Goal: Use online tool/utility: Use online tool/utility

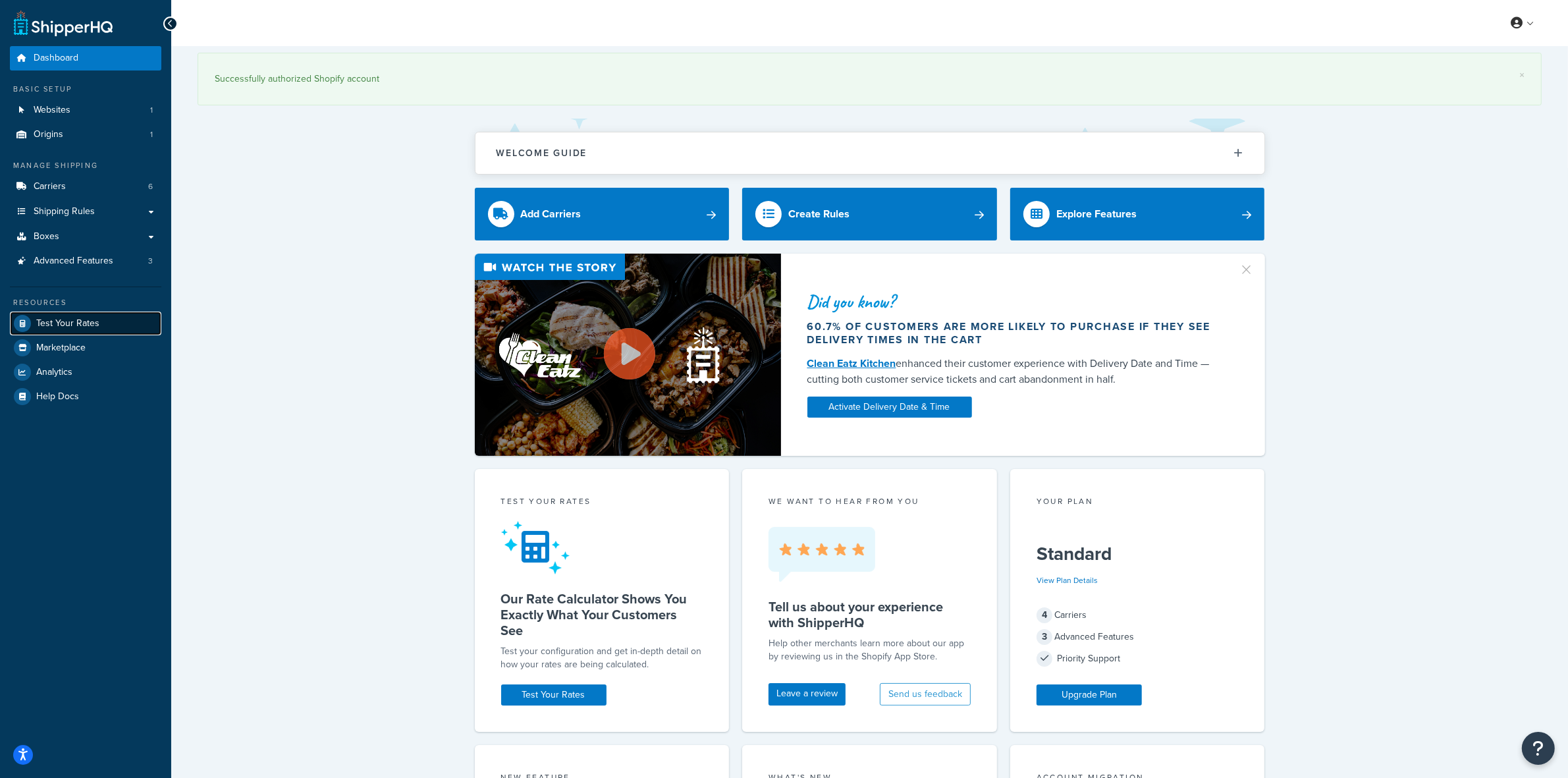
click at [44, 325] on span "Test Your Rates" at bounding box center [68, 323] width 63 height 11
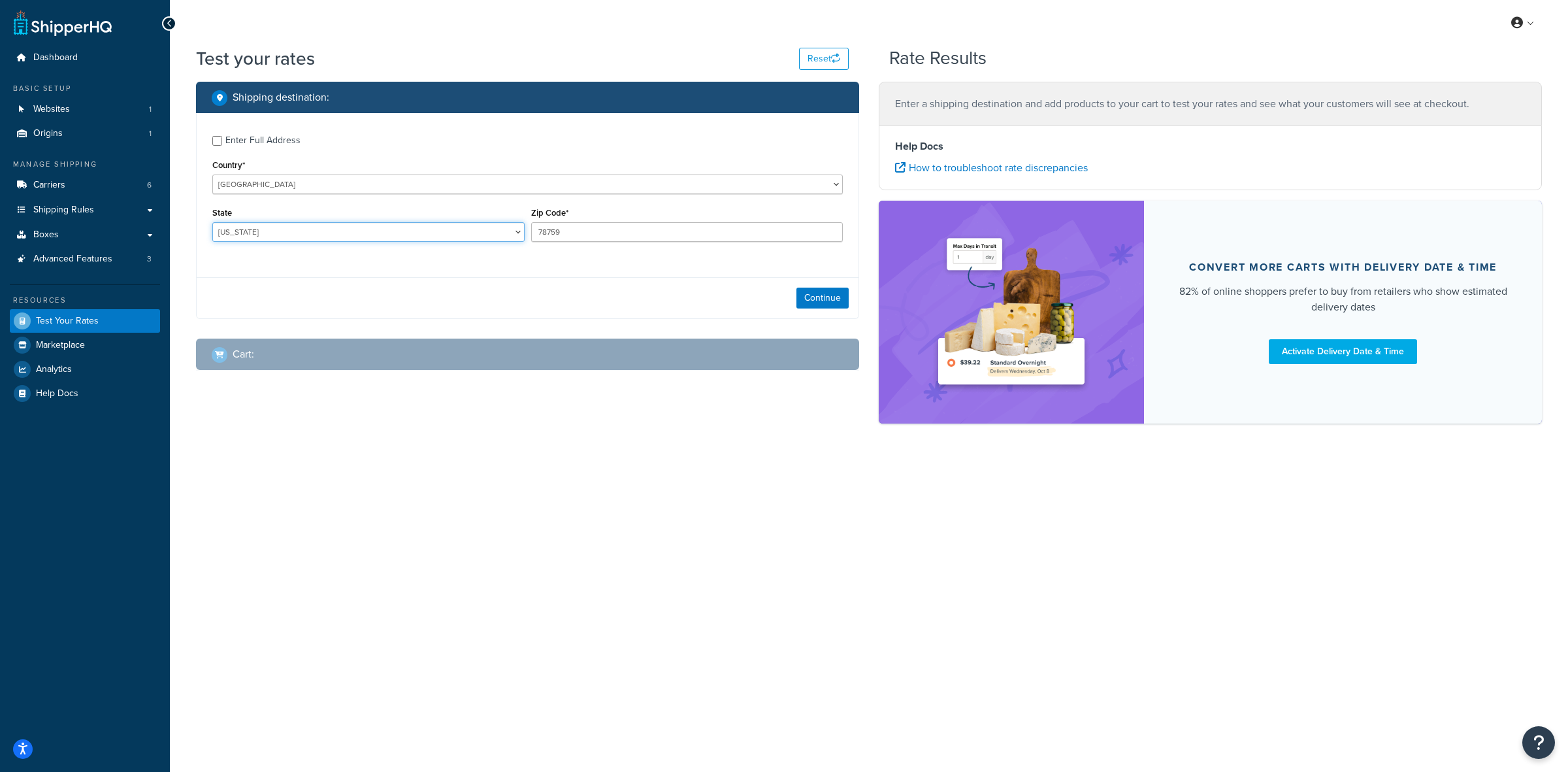
click at [300, 224] on select "[US_STATE] [US_STATE] [US_STATE] [US_STATE] [US_STATE] Armed Forces Americas Ar…" at bounding box center [368, 232] width 312 height 20
select select "FL"
click at [212, 222] on select "[US_STATE] [US_STATE] [US_STATE] [US_STATE] [US_STATE] Armed Forces Americas Ar…" at bounding box center [368, 232] width 312 height 20
click at [214, 141] on input "Enter Full Address" at bounding box center [217, 141] width 10 height 10
checkbox input "true"
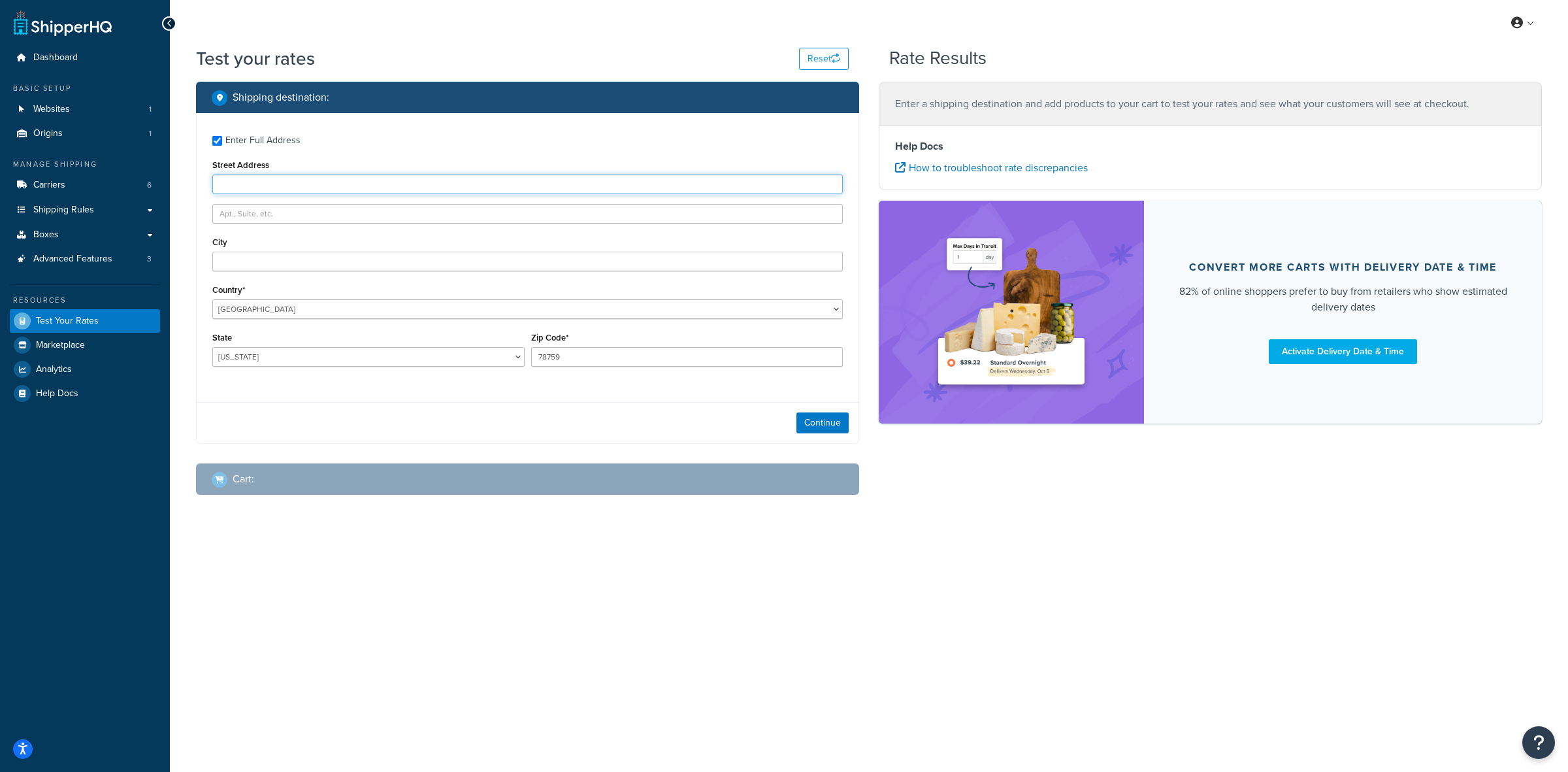
paste input "[STREET_ADDRESS]"
type input "[STREET_ADDRESS]"
paste input "[GEOGRAPHIC_DATA]"
type input "[GEOGRAPHIC_DATA]"
click at [549, 355] on input "78759" at bounding box center [687, 357] width 312 height 20
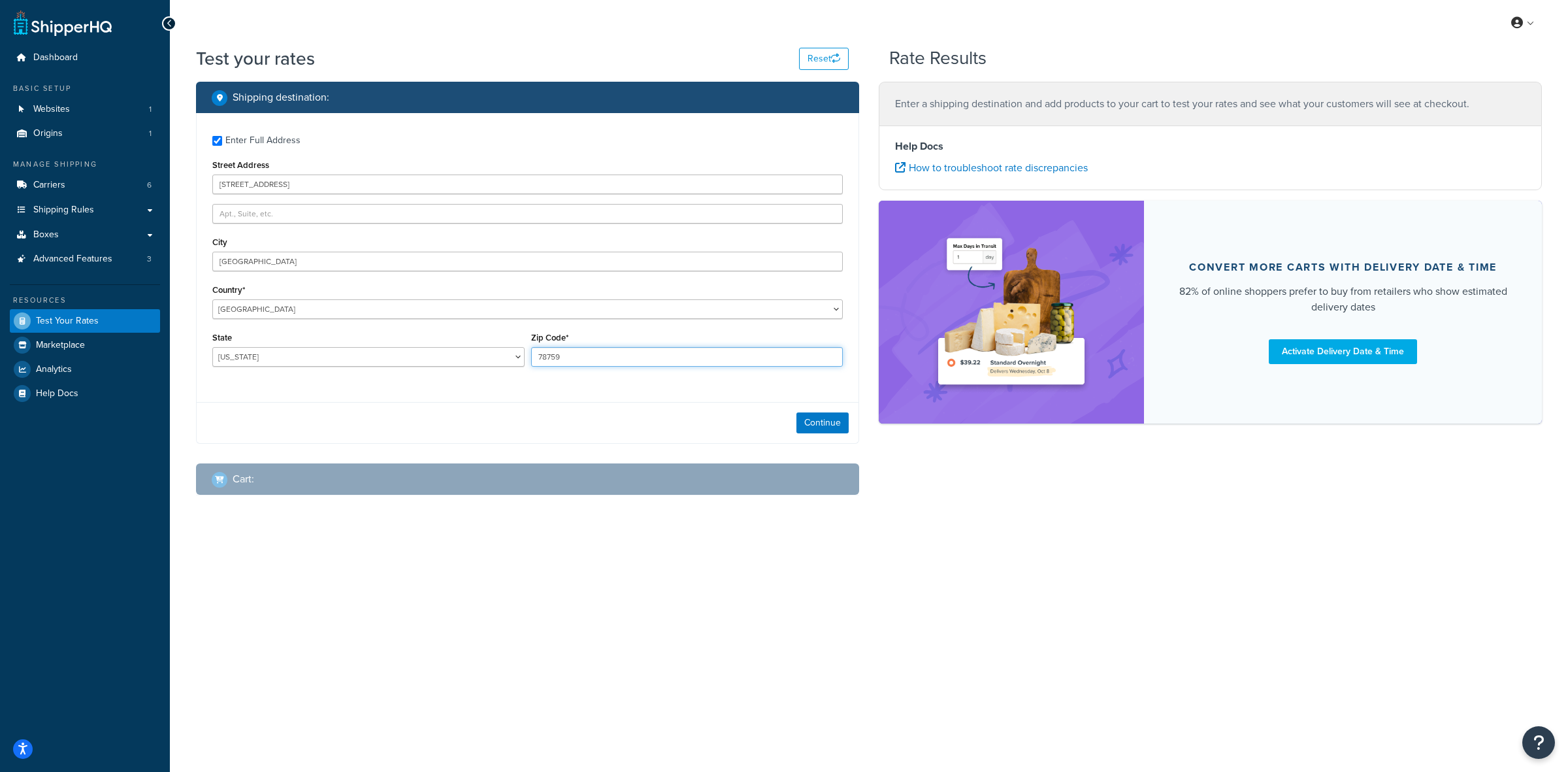
click at [549, 355] on input "78759" at bounding box center [687, 357] width 312 height 20
paste input "34236"
type input "34236"
click at [824, 412] on div "Continue" at bounding box center [527, 423] width 662 height 41
click at [820, 430] on button "Continue" at bounding box center [822, 423] width 52 height 21
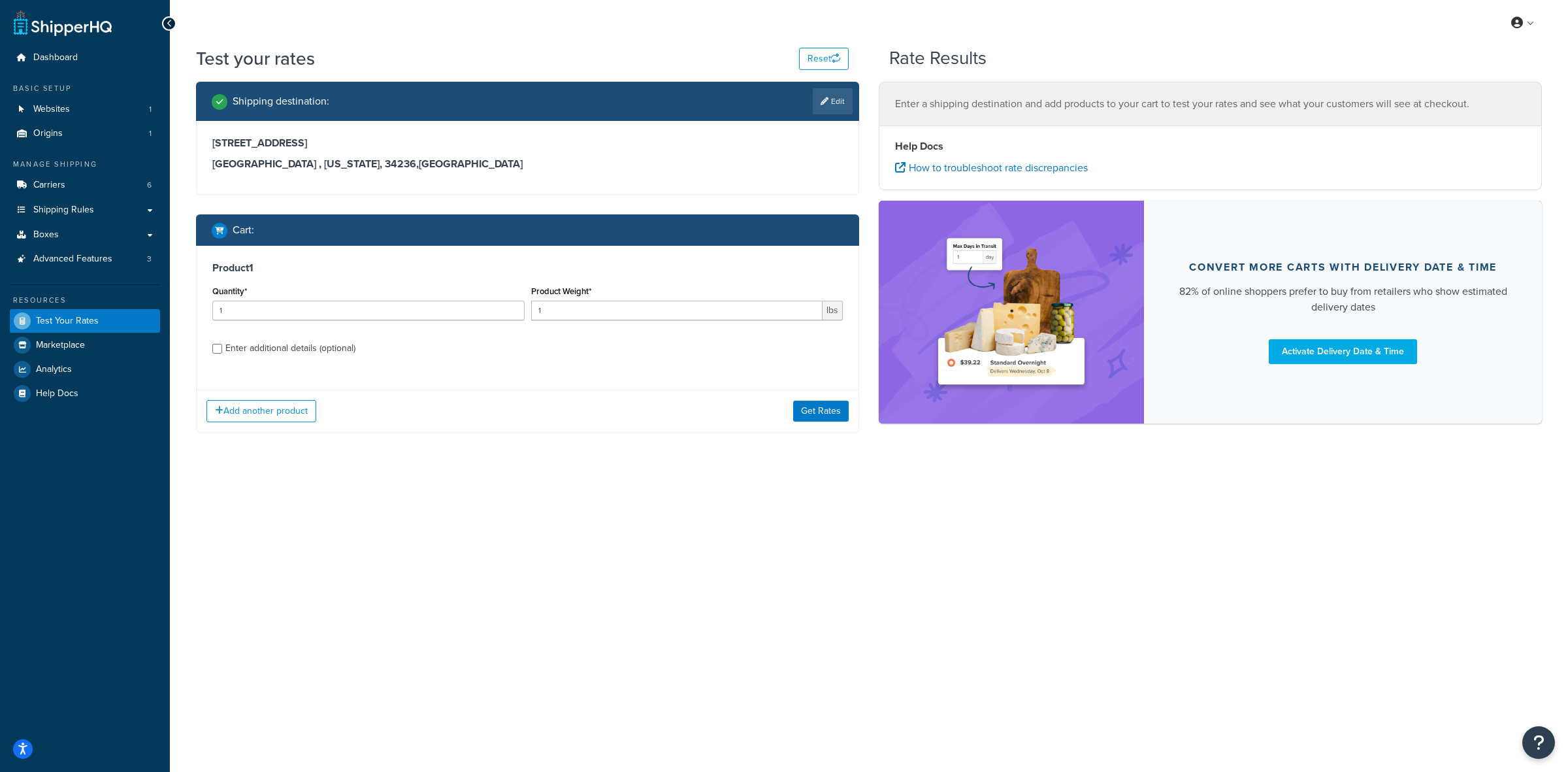
click at [227, 352] on div "Enter additional details (optional)" at bounding box center [290, 348] width 130 height 18
click at [222, 352] on input "Enter additional details (optional)" at bounding box center [217, 349] width 10 height 10
checkbox input "true"
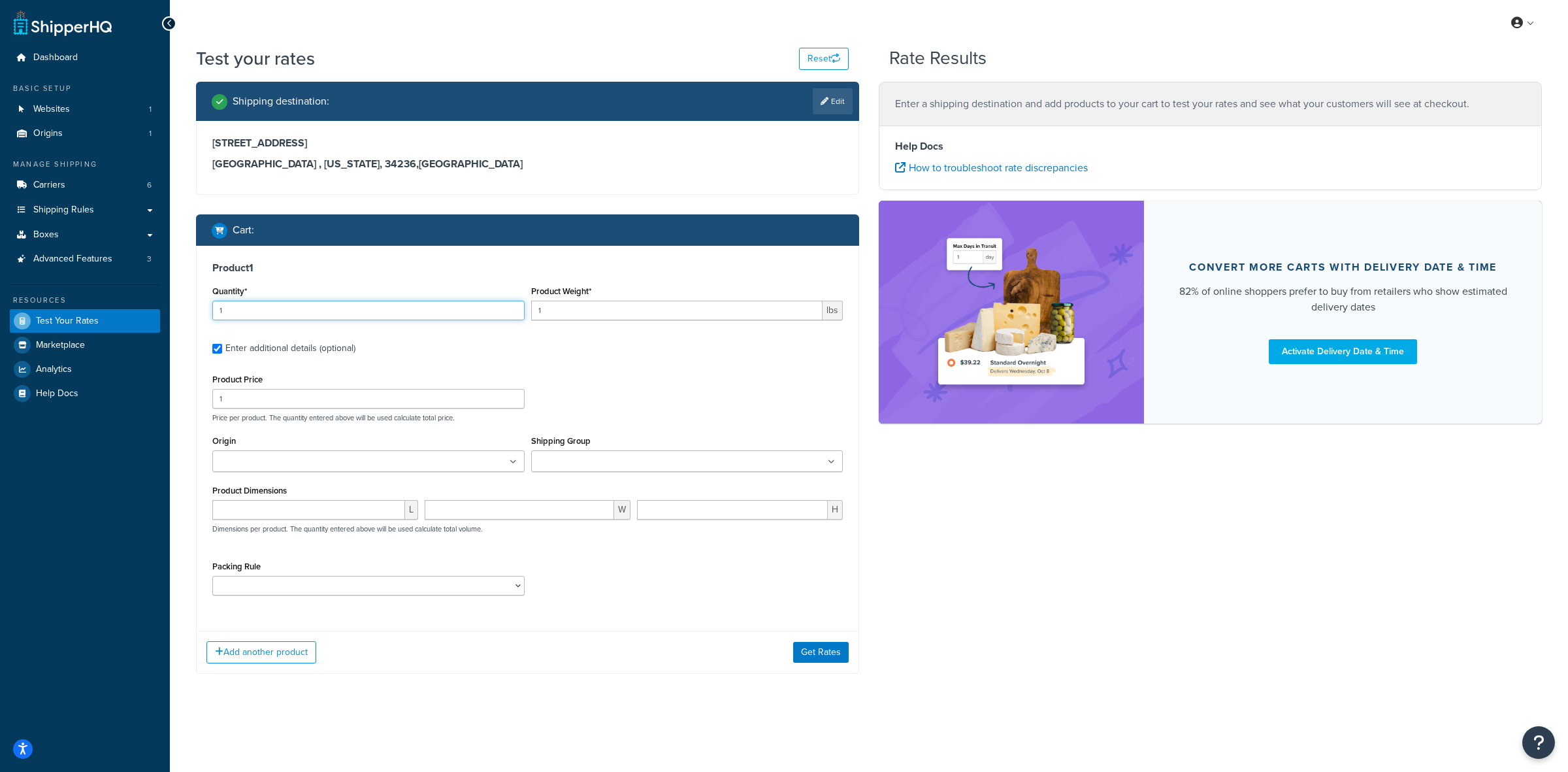
click at [230, 307] on input "1" at bounding box center [368, 310] width 312 height 20
type input "24"
click at [559, 309] on input "1" at bounding box center [677, 310] width 292 height 20
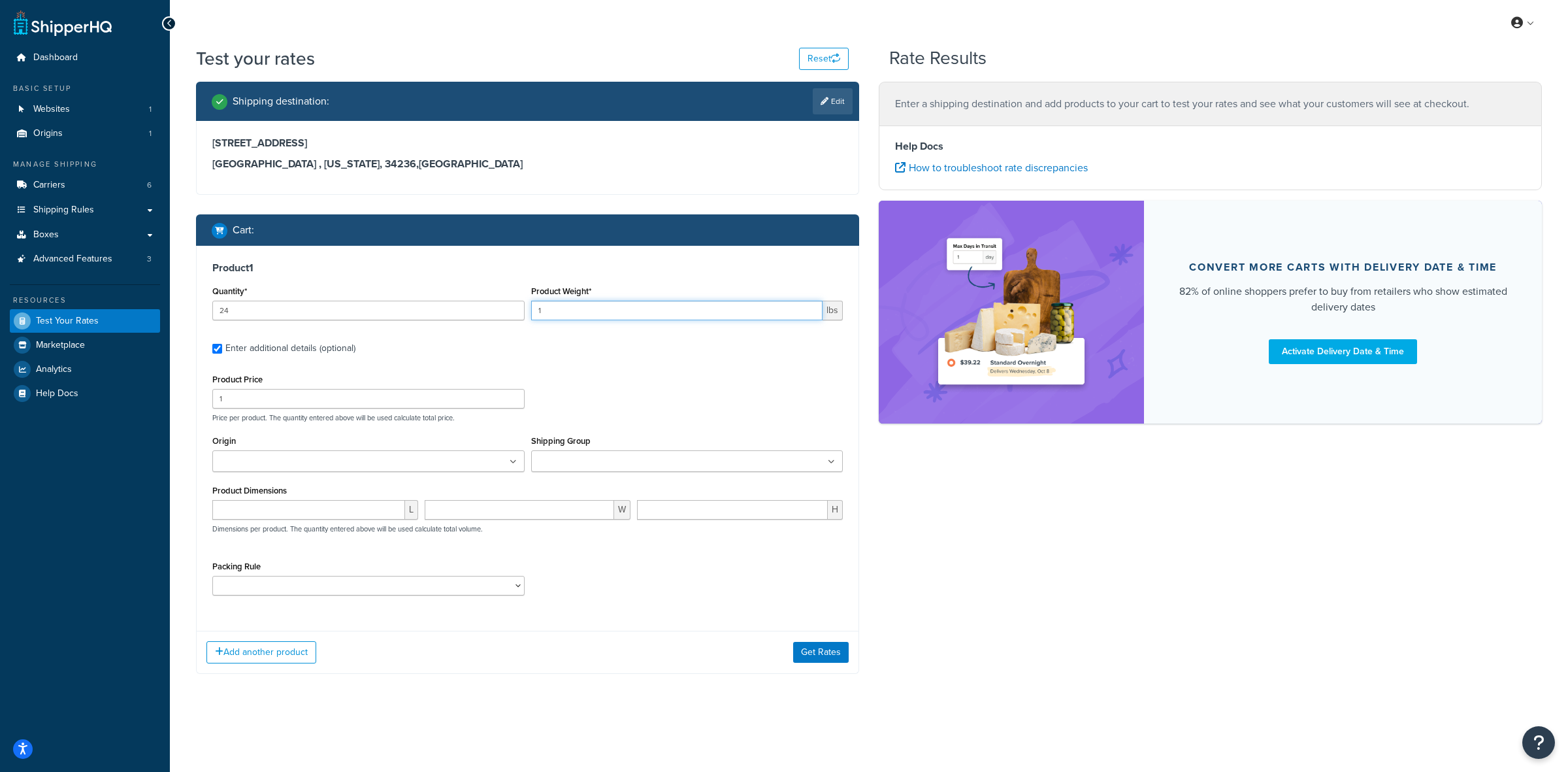
click at [559, 309] on input "1" at bounding box center [677, 310] width 292 height 20
type input "1.75"
click at [417, 398] on input "1" at bounding box center [368, 398] width 312 height 20
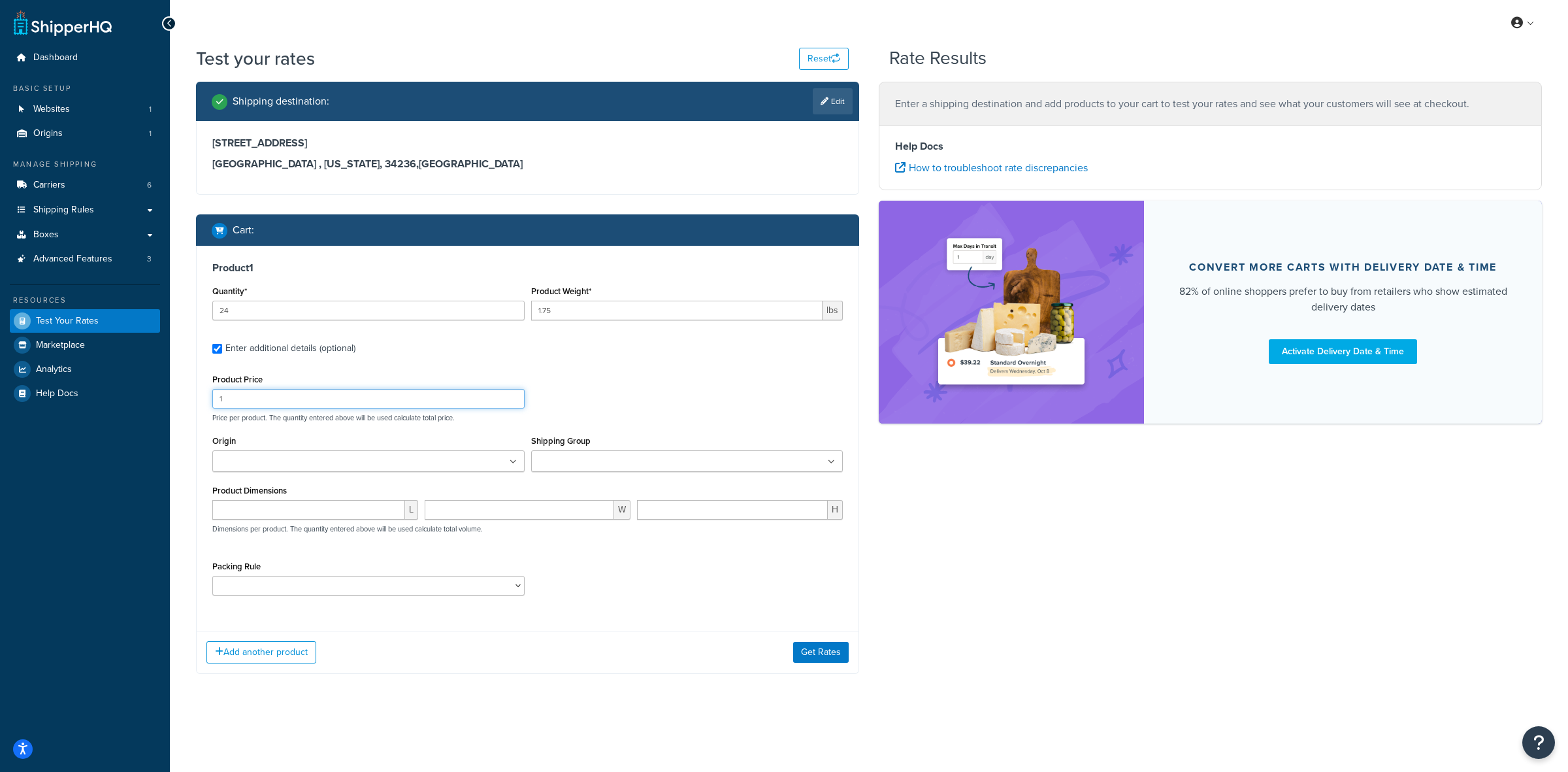
click at [417, 398] on input "1" at bounding box center [368, 398] width 312 height 20
type input "21"
click at [403, 453] on ul at bounding box center [368, 461] width 312 height 22
click at [586, 468] on input "Shipping Group" at bounding box center [593, 462] width 116 height 14
drag, startPoint x: 407, startPoint y: 573, endPoint x: 391, endPoint y: 587, distance: 21.3
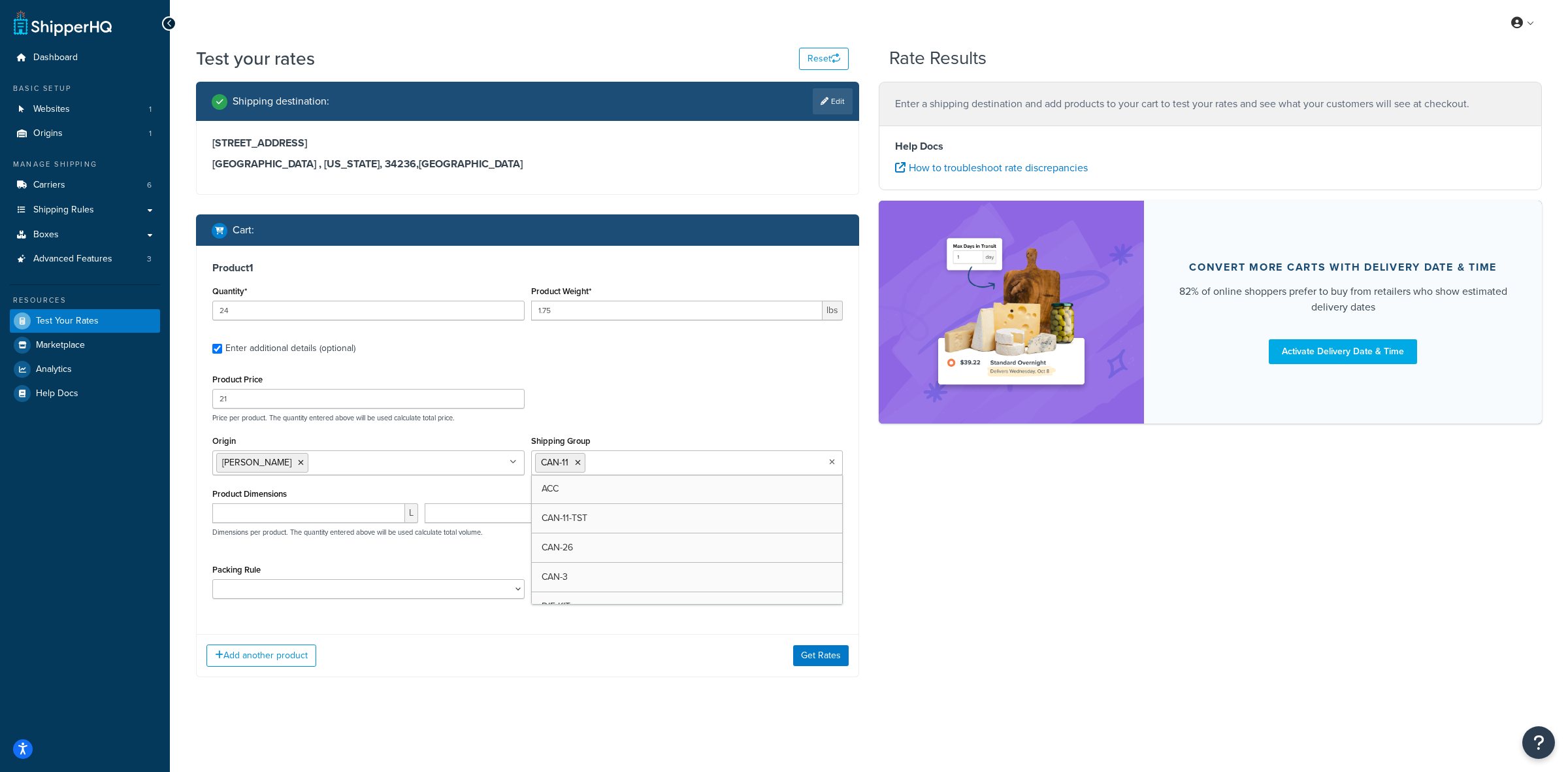
click at [403, 577] on div "Packing Rule ACC-CCK ACC-LIN-CER/HANG ACC-NAIL BRUSH CAN-11 CAN-11-TST CAN-26 C…" at bounding box center [368, 580] width 312 height 38
click at [391, 587] on select "ACC-CCK ACC-LIN-CER/HANG ACC-NAIL BRUSH CAN-11 CAN-11-TST CAN-26 CAN-3 DIF-KIT …" at bounding box center [368, 589] width 312 height 20
select select "77343"
click at [212, 581] on select "ACC-CCK ACC-LIN-CER/HANG ACC-NAIL BRUSH CAN-11 CAN-11-TST CAN-26 CAN-3 DIF-KIT …" at bounding box center [368, 589] width 312 height 20
click at [257, 654] on button "Add another product" at bounding box center [261, 656] width 110 height 23
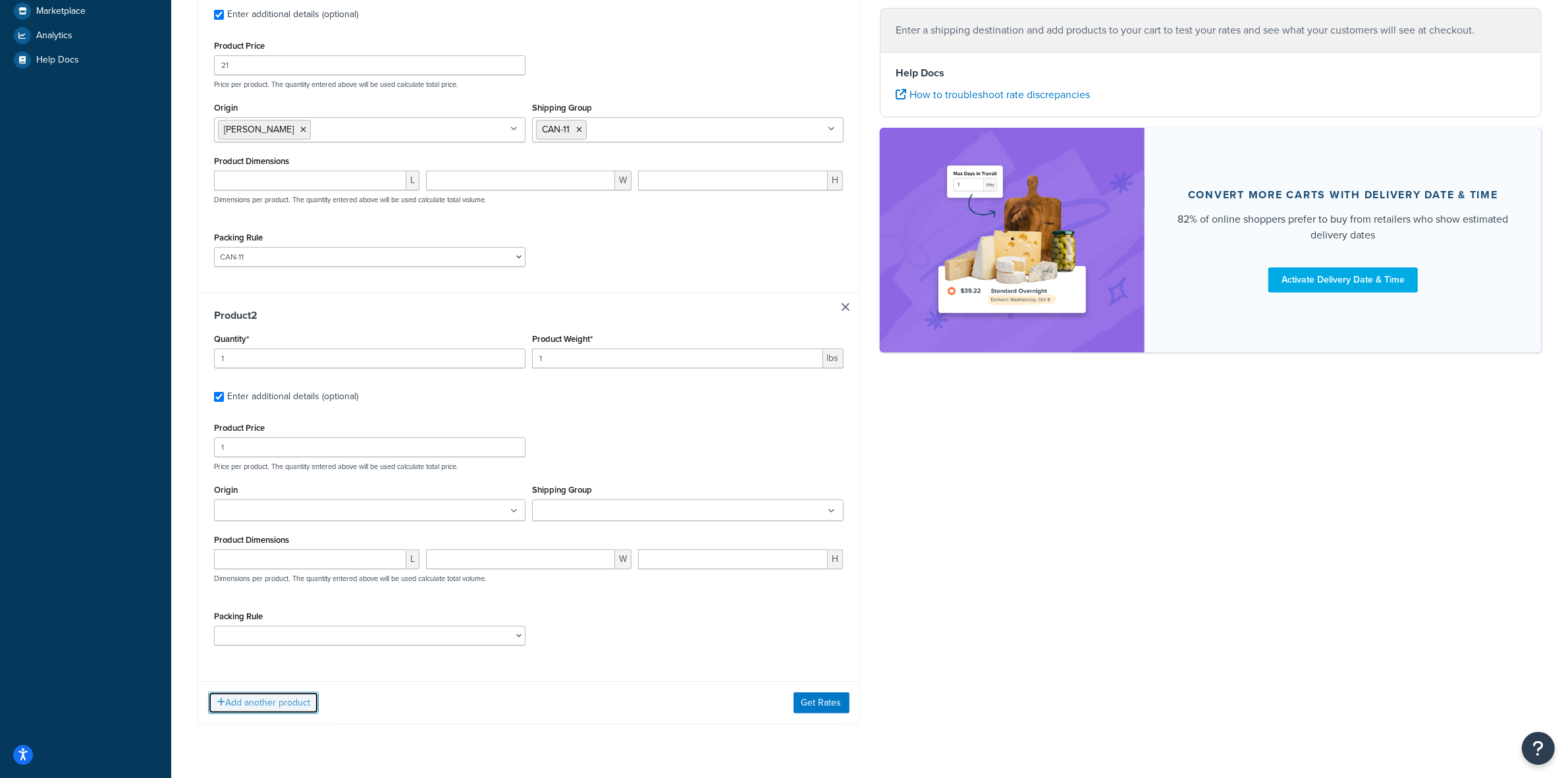
scroll to position [372, 0]
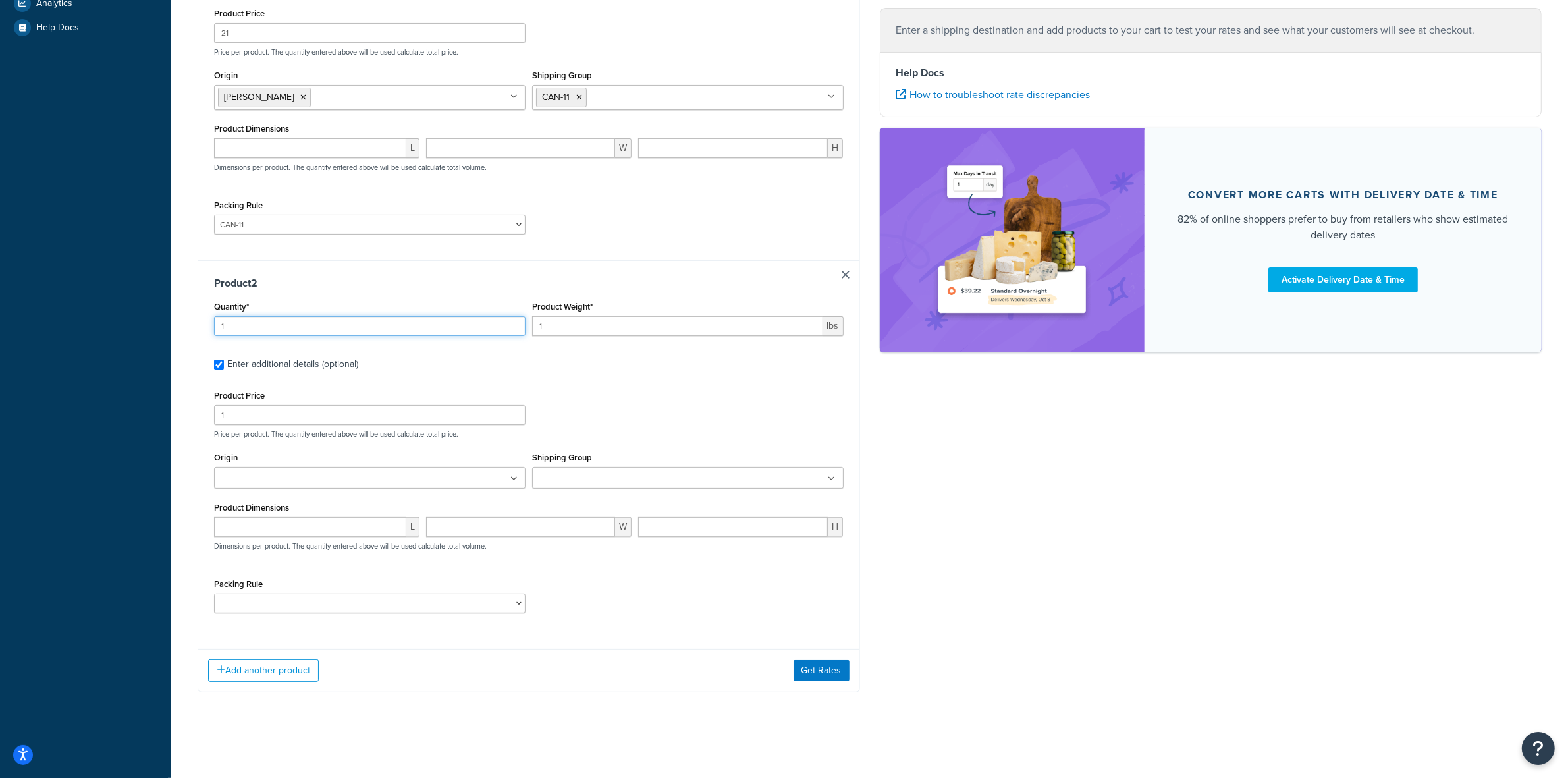
click at [254, 325] on input "1" at bounding box center [369, 326] width 312 height 20
click at [252, 325] on input "1" at bounding box center [369, 326] width 312 height 20
click at [250, 326] on input "1" at bounding box center [369, 326] width 312 height 20
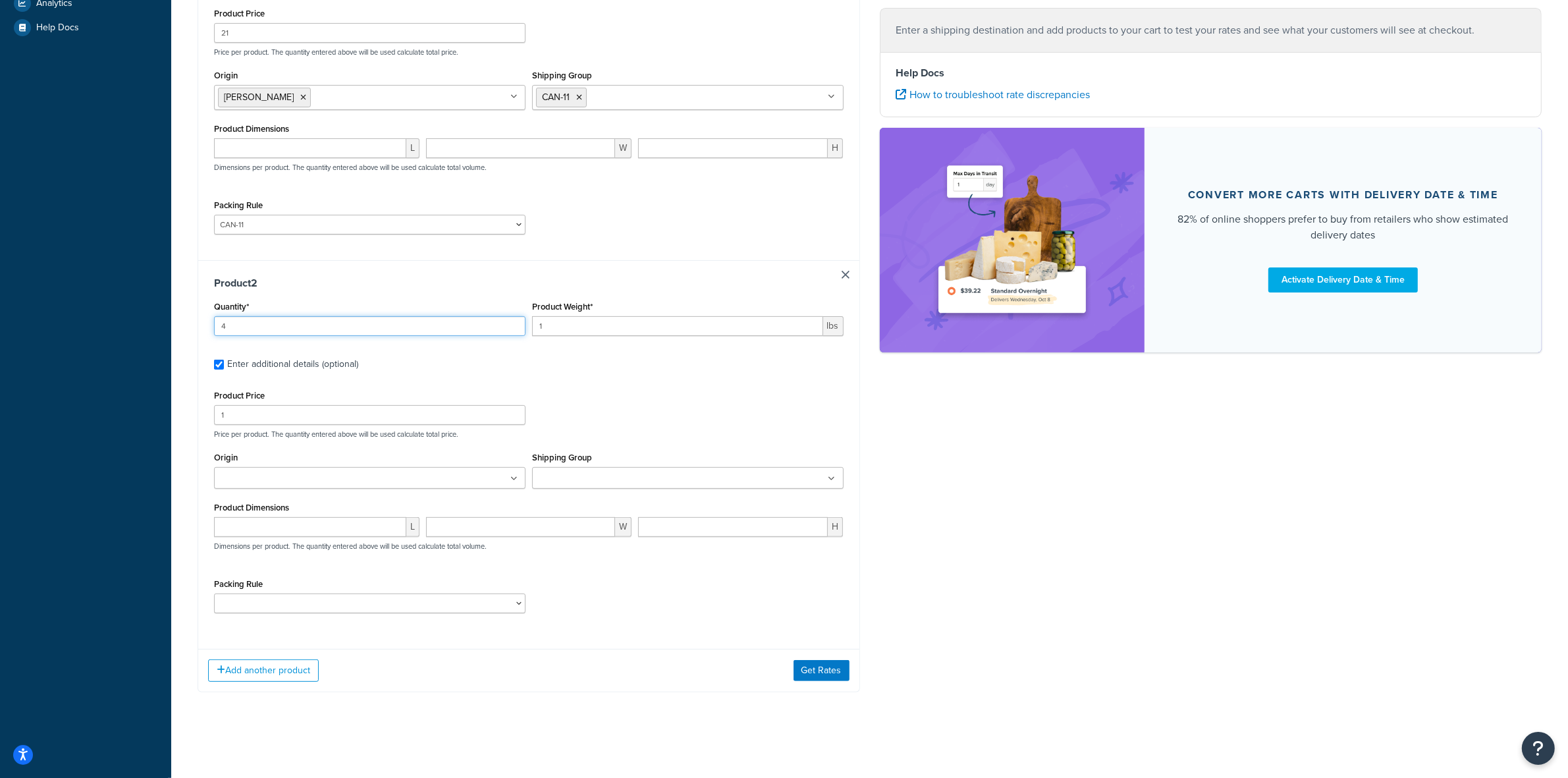
type input "4"
click at [583, 323] on input "1" at bounding box center [677, 326] width 291 height 20
type input "1.50"
click at [453, 407] on input "1" at bounding box center [369, 415] width 312 height 20
type input "14.70"
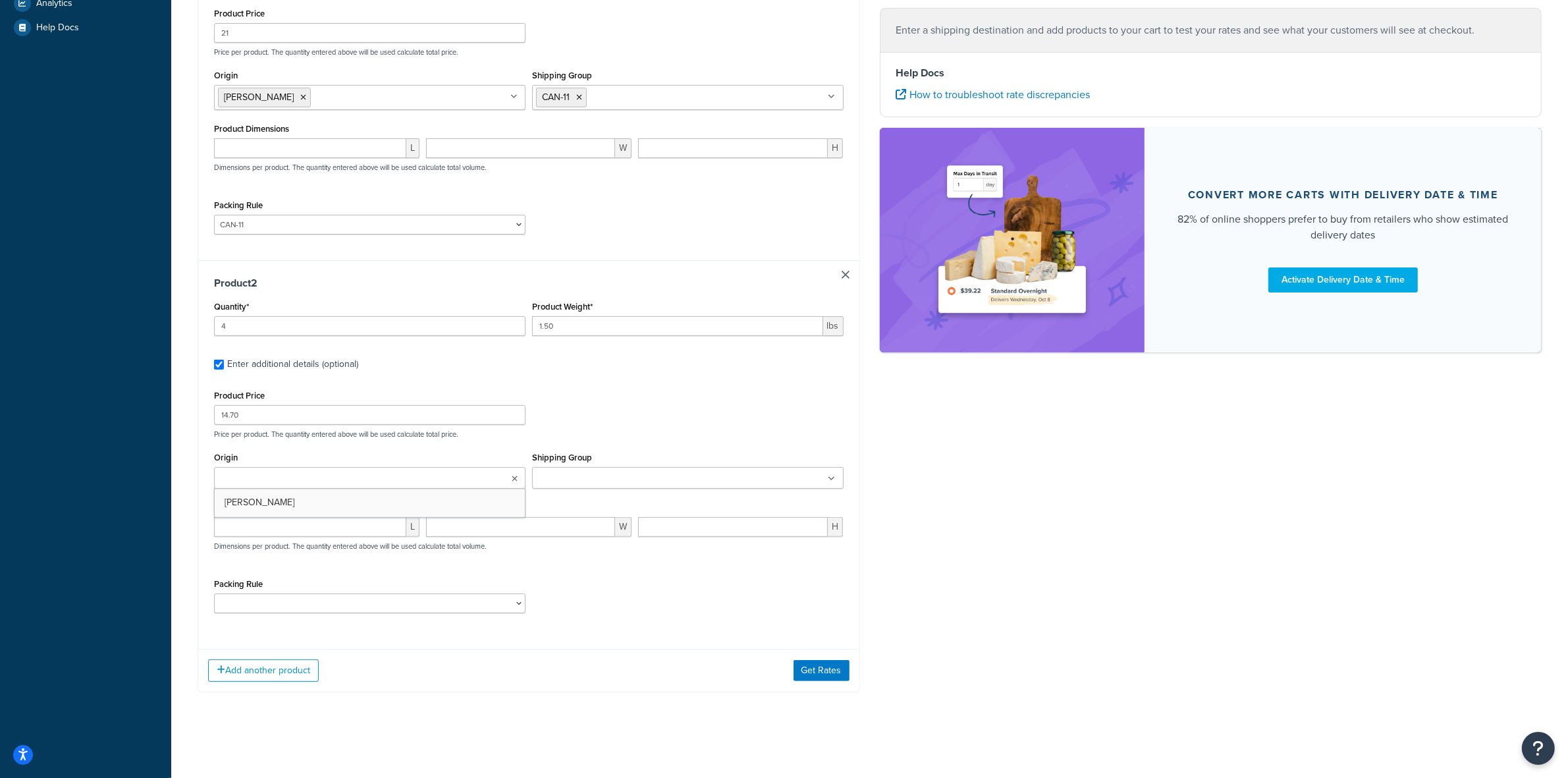
click at [405, 471] on ul at bounding box center [369, 477] width 312 height 22
click at [614, 477] on input "Shipping Group" at bounding box center [595, 475] width 117 height 14
click at [388, 608] on select "ACC-CCK ACC-LIN-CER/HANG ACC-NAIL BRUSH CAN-11 CAN-11-TST CAN-26 CAN-3 DIF-KIT …" at bounding box center [369, 603] width 312 height 20
select select "81543"
click at [214, 597] on select "ACC-CCK ACC-LIN-CER/HANG ACC-NAIL BRUSH CAN-11 CAN-11-TST CAN-26 CAN-3 DIF-KIT …" at bounding box center [369, 603] width 312 height 20
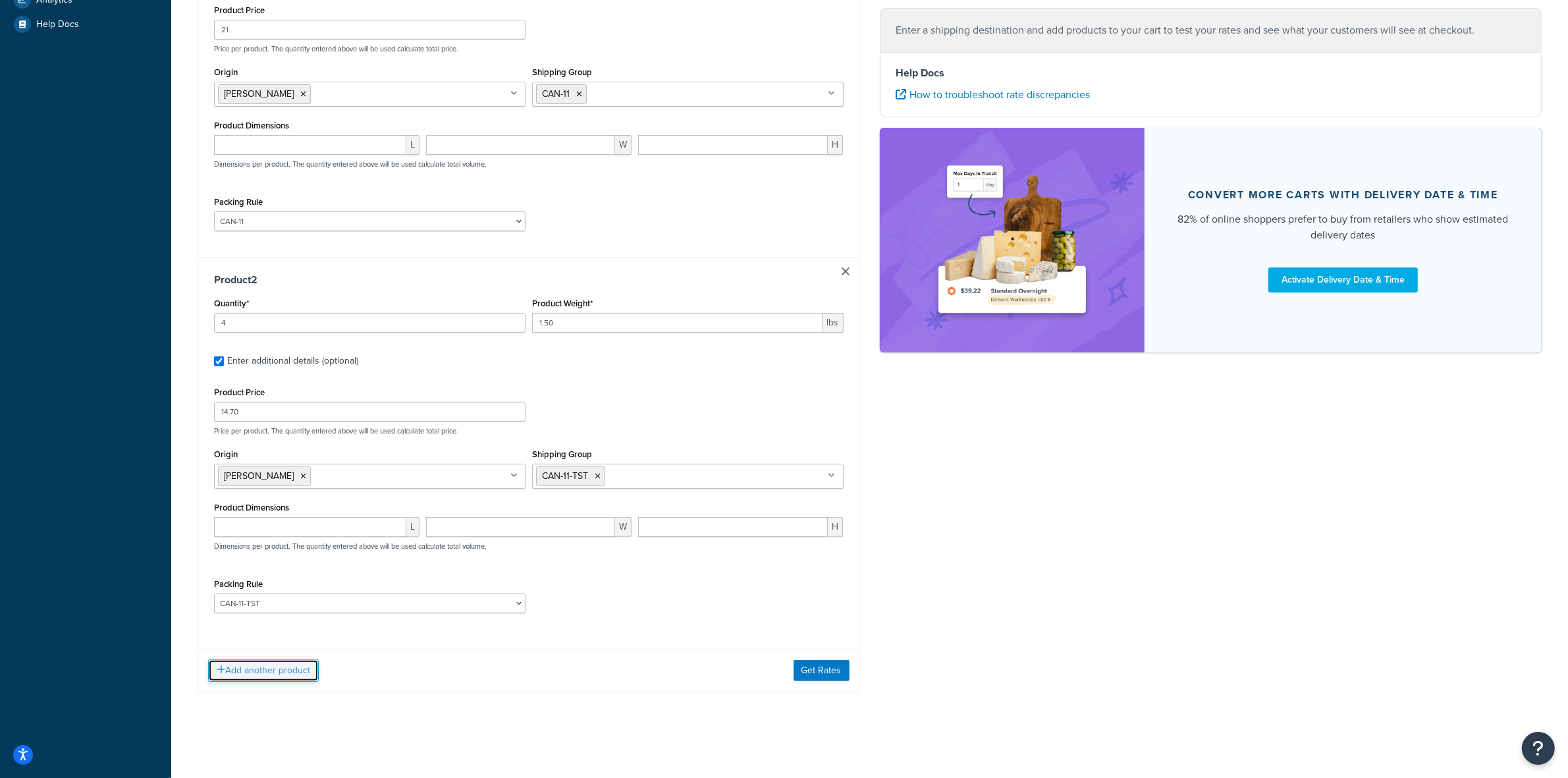
click at [258, 671] on button "Add another product" at bounding box center [263, 671] width 111 height 23
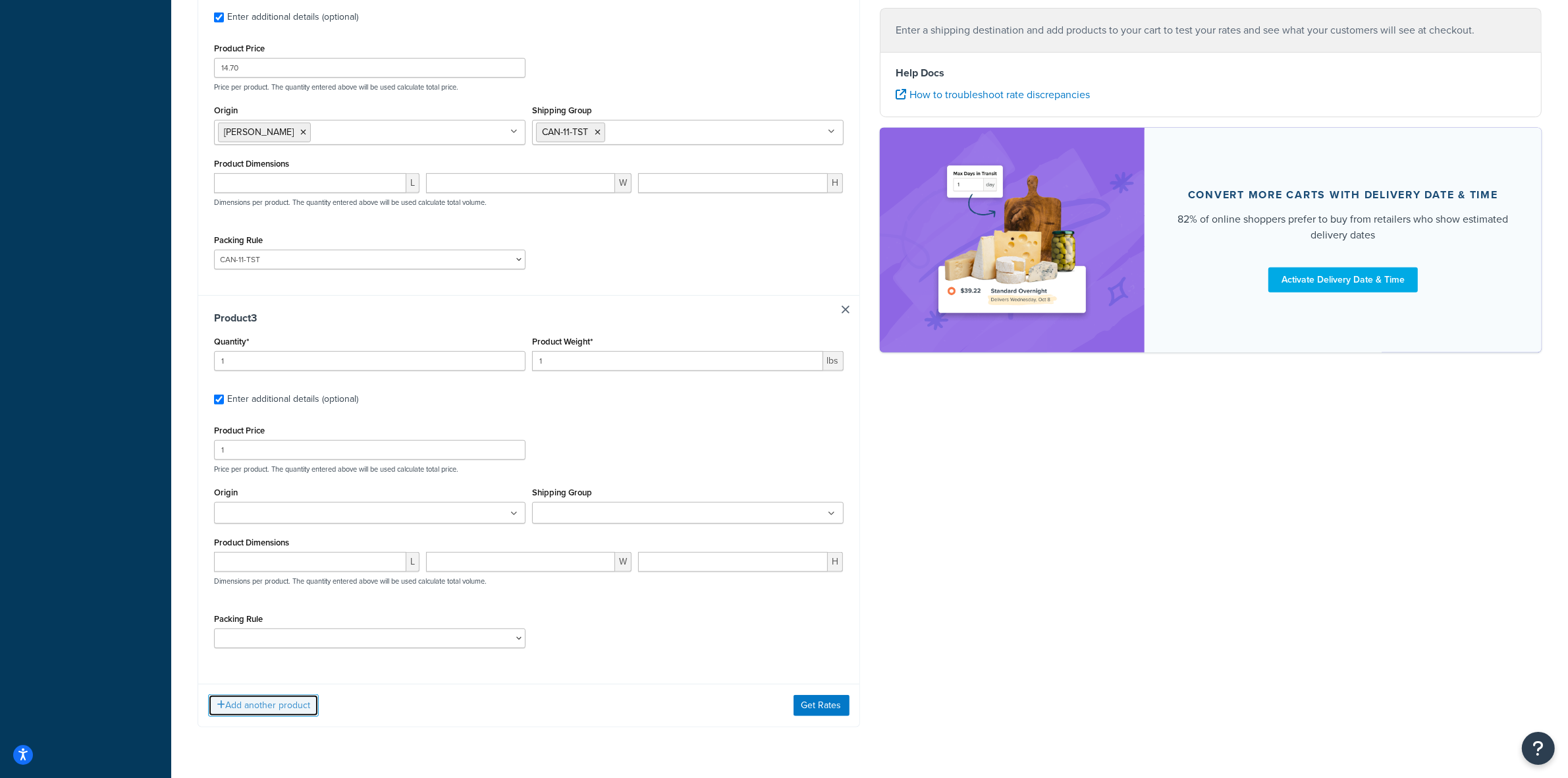
scroll to position [756, 0]
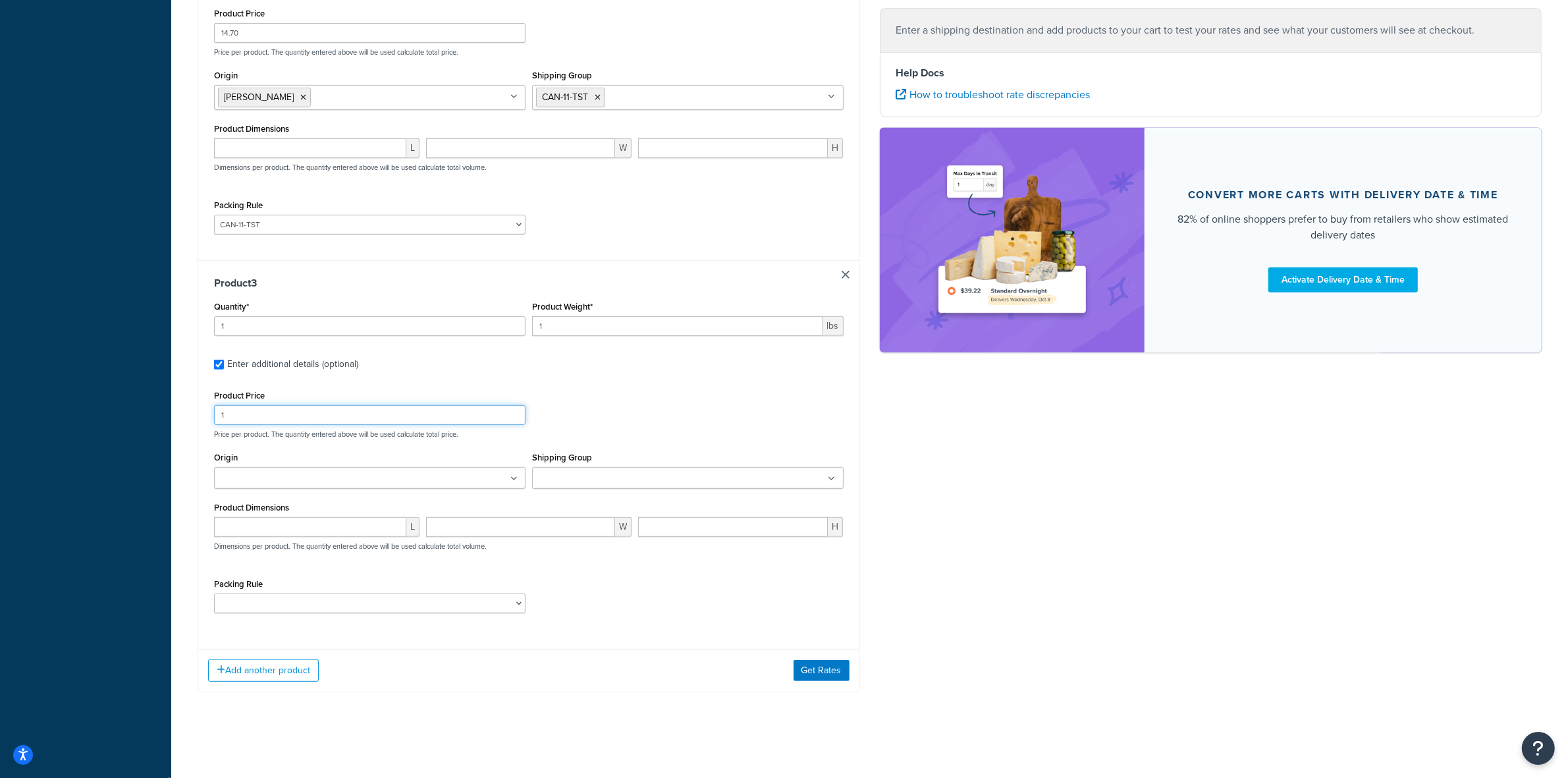
click at [262, 413] on input "1" at bounding box center [369, 415] width 312 height 20
type input "10"
click at [258, 469] on ul at bounding box center [369, 477] width 312 height 22
click at [373, 321] on input "1" at bounding box center [369, 323] width 312 height 20
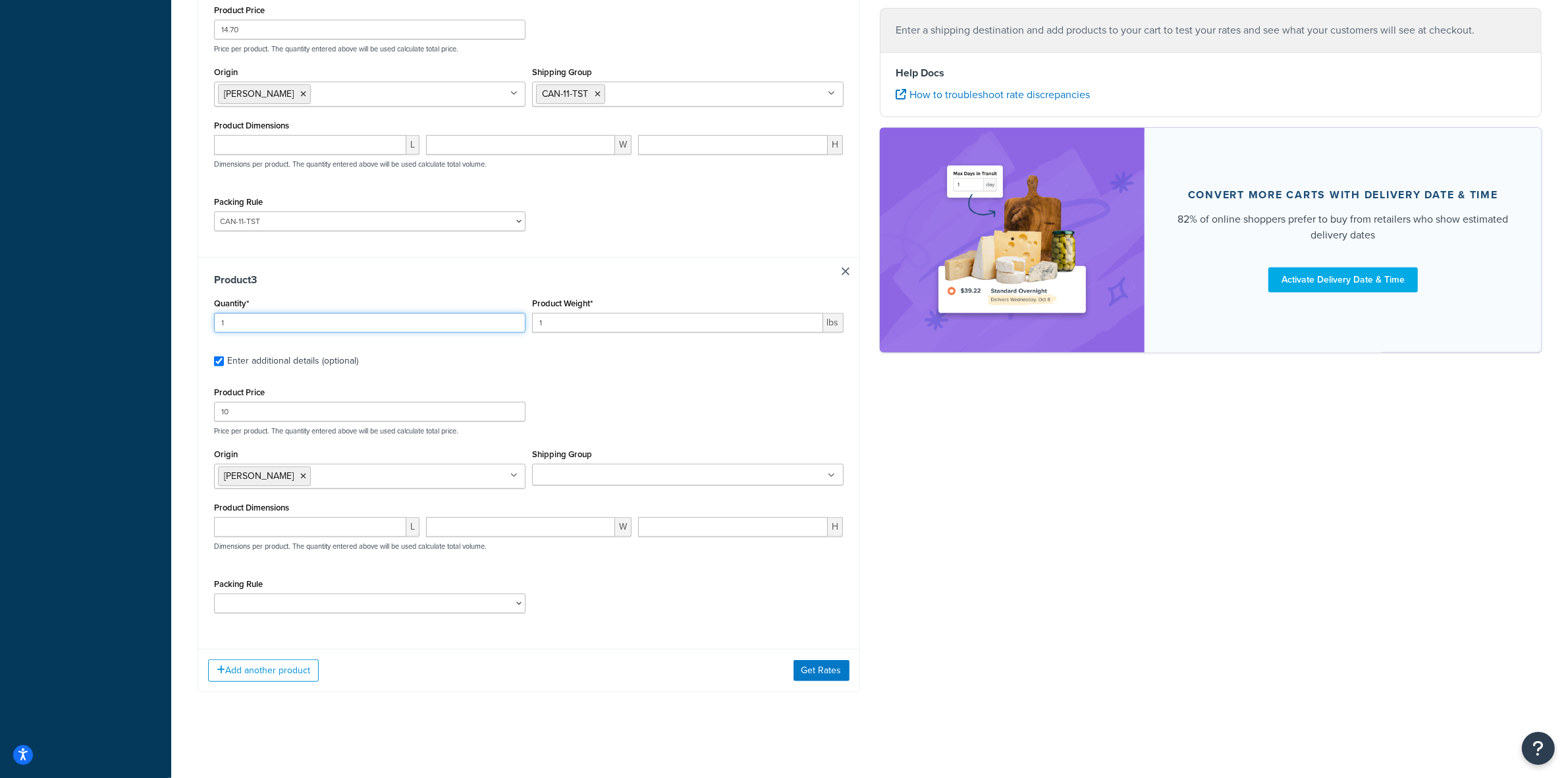
click at [373, 321] on input "1" at bounding box center [369, 323] width 312 height 20
type input "6"
click at [593, 327] on input "1" at bounding box center [677, 323] width 291 height 20
click at [595, 327] on input "1" at bounding box center [677, 323] width 291 height 20
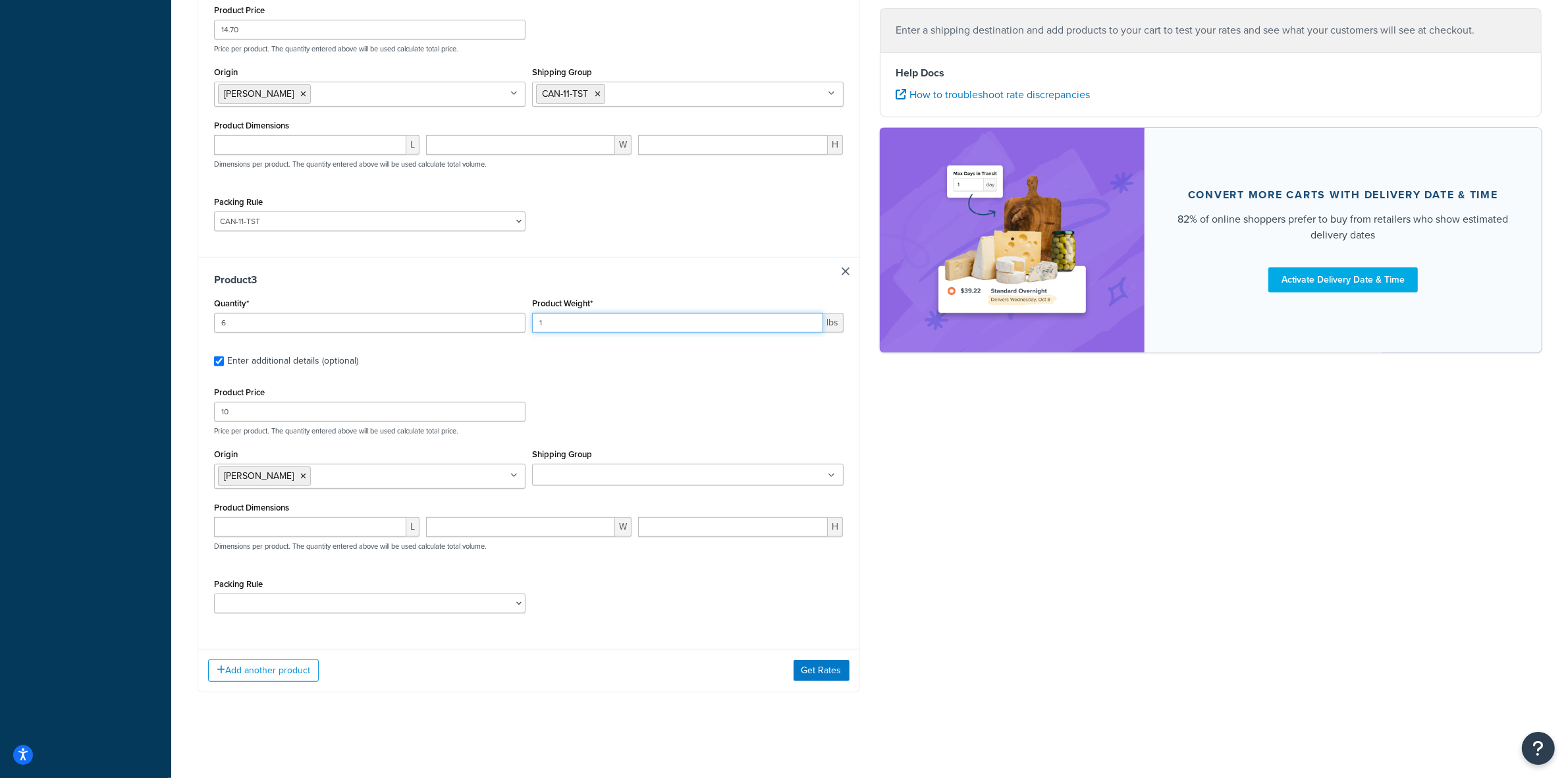
click at [595, 327] on input "1" at bounding box center [677, 323] width 291 height 20
type input ".32"
click at [613, 461] on div "Shipping Group ACC CAN-11 CAN-11-TST CAN-26 CAN-3 DIF-KIT DIF-KIT-TST DIF-REF G…" at bounding box center [687, 465] width 312 height 40
click at [613, 474] on input "Shipping Group" at bounding box center [595, 475] width 117 height 14
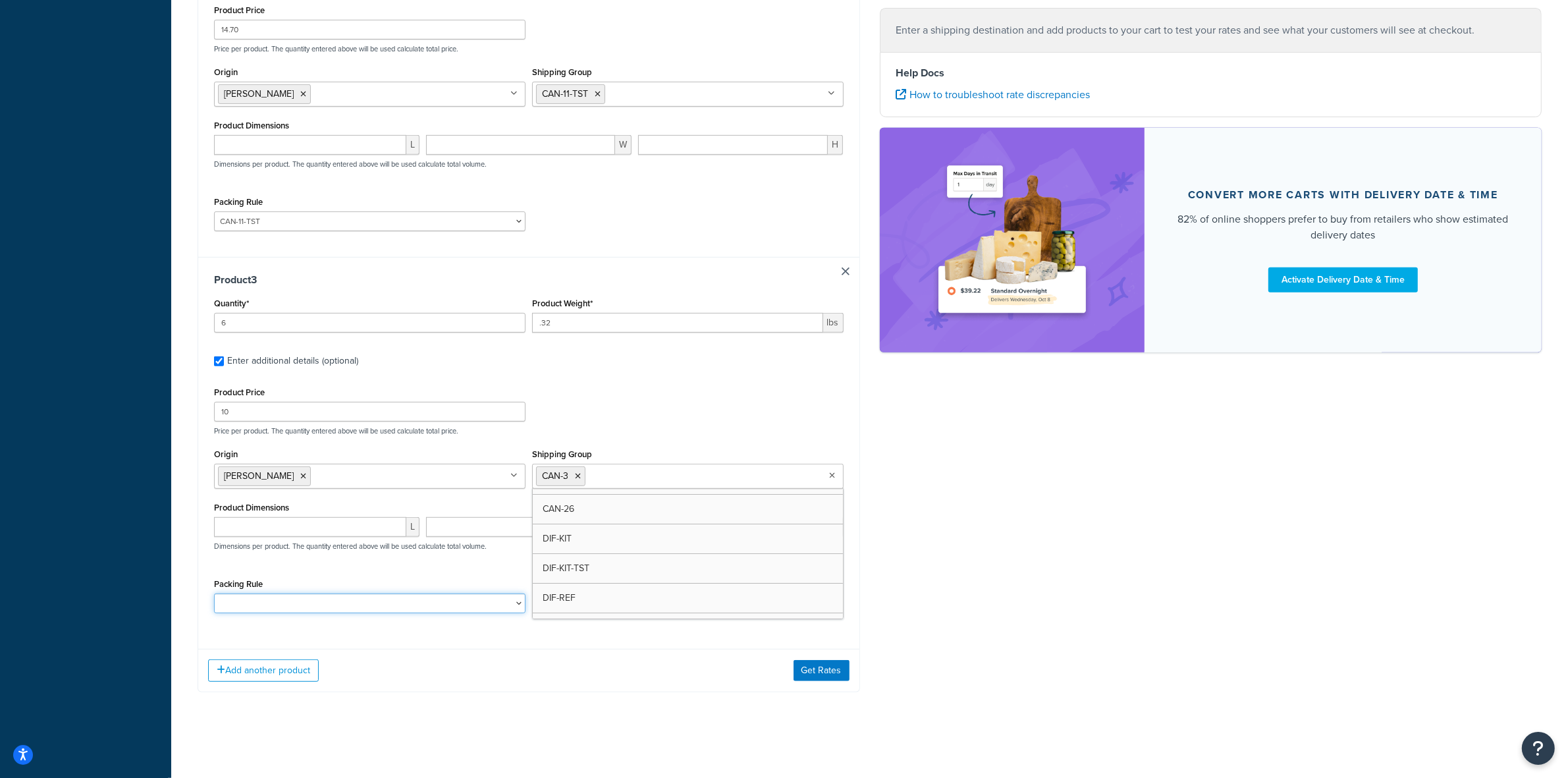
click at [376, 600] on select "ACC-CCK ACC-LIN-CER/HANG ACC-NAIL BRUSH CAN-11 CAN-11-TST CAN-26 CAN-3 DIF-KIT …" at bounding box center [369, 603] width 312 height 20
select select "77355"
click at [214, 597] on select "ACC-CCK ACC-LIN-CER/HANG ACC-NAIL BRUSH CAN-11 CAN-11-TST CAN-26 CAN-3 DIF-KIT …" at bounding box center [369, 603] width 312 height 20
click at [657, 416] on div "Product Price 10 Price per product. The quantity entered above will be used cal…" at bounding box center [529, 409] width 636 height 52
click at [272, 676] on button "Add another product" at bounding box center [263, 671] width 111 height 23
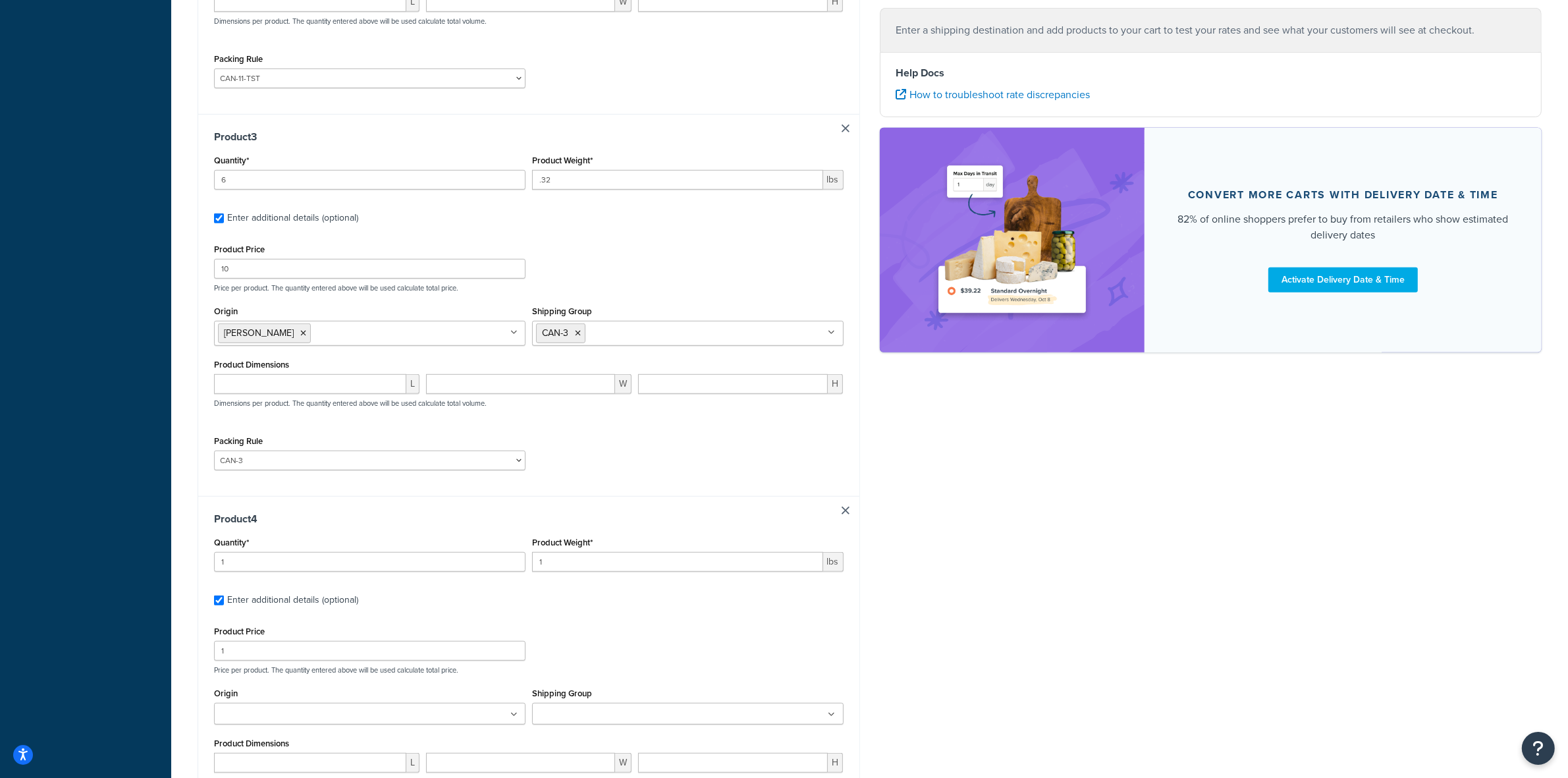
scroll to position [901, 0]
click at [250, 566] on input "1" at bounding box center [369, 558] width 312 height 20
type input "12"
click at [616, 561] on input "1" at bounding box center [677, 558] width 291 height 20
type input "1.875"
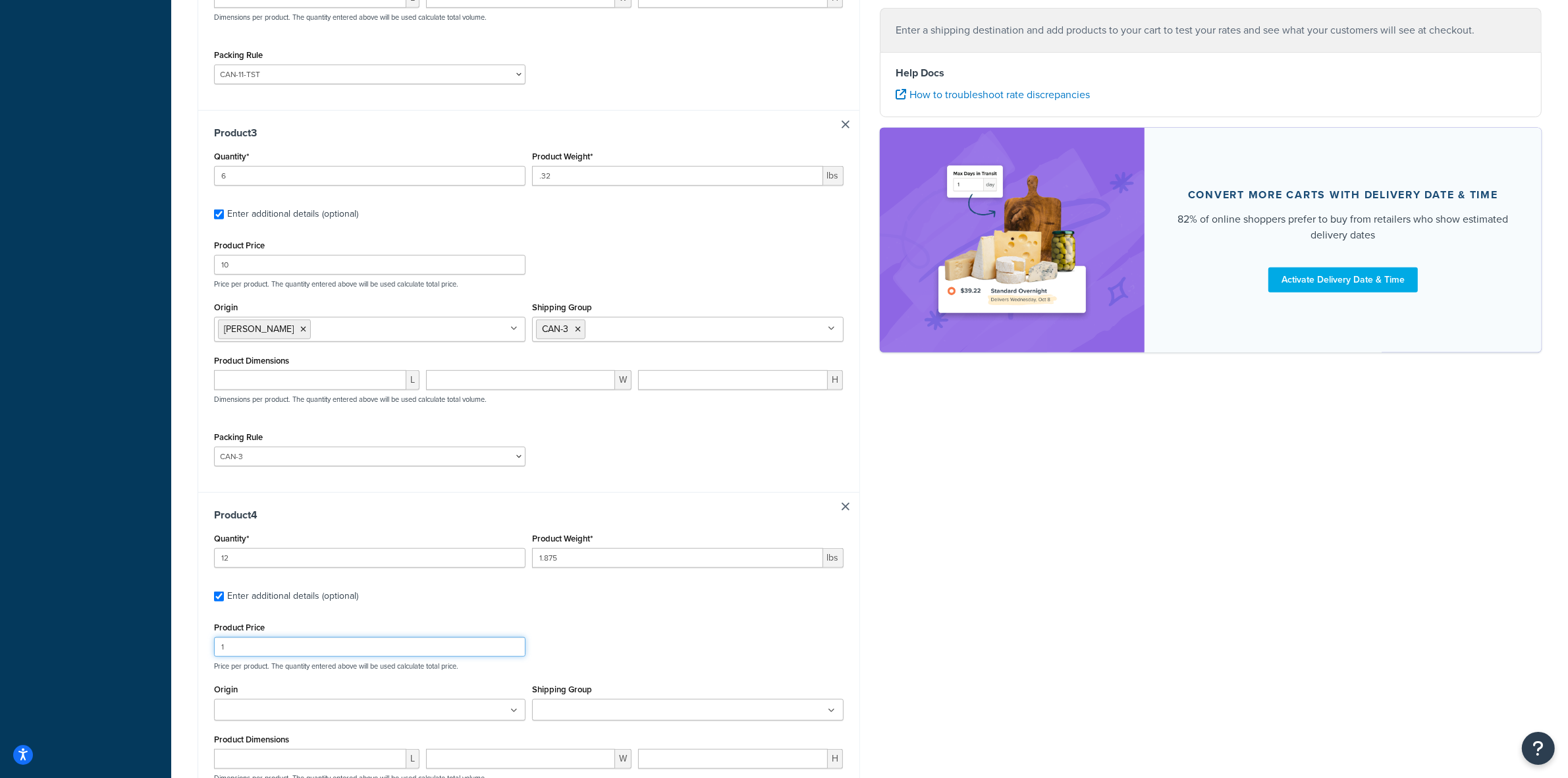
click at [466, 657] on input "1" at bounding box center [369, 647] width 312 height 20
click at [464, 652] on input "1" at bounding box center [369, 647] width 312 height 20
type input "31"
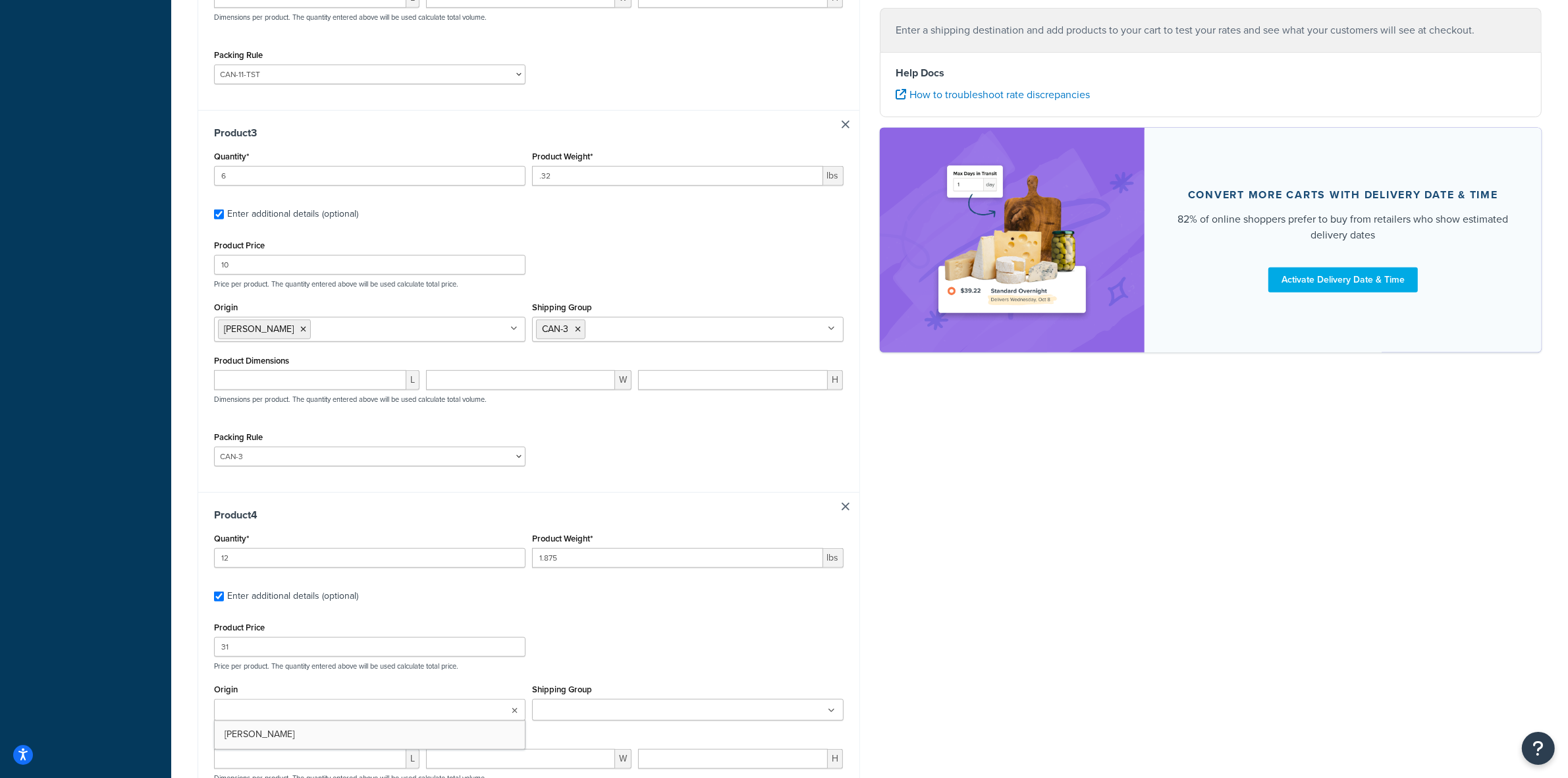
click at [448, 710] on ul at bounding box center [369, 710] width 312 height 22
click at [686, 721] on ul at bounding box center [687, 710] width 312 height 22
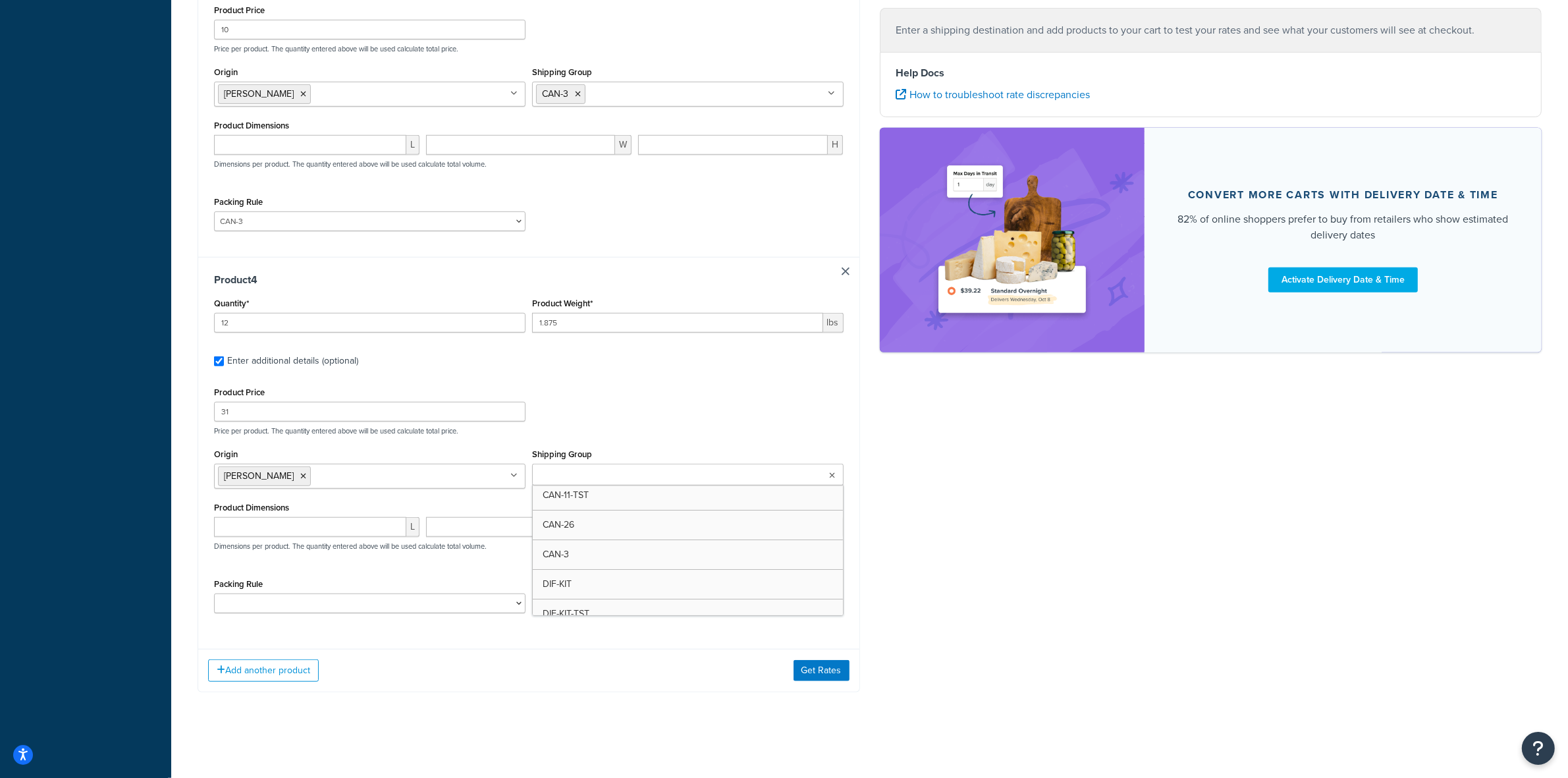
scroll to position [61, 0]
click at [443, 603] on select "ACC-CCK ACC-LIN-CER/HANG ACC-NAIL BRUSH CAN-11 CAN-11-TST CAN-26 CAN-3 DIF-KIT …" at bounding box center [369, 603] width 312 height 20
select select "77349"
click at [214, 594] on select "ACC-CCK ACC-LIN-CER/HANG ACC-NAIL BRUSH CAN-11 CAN-11-TST CAN-26 CAN-3 DIF-KIT …" at bounding box center [369, 603] width 312 height 20
click at [815, 669] on button "Get Rates" at bounding box center [822, 671] width 56 height 21
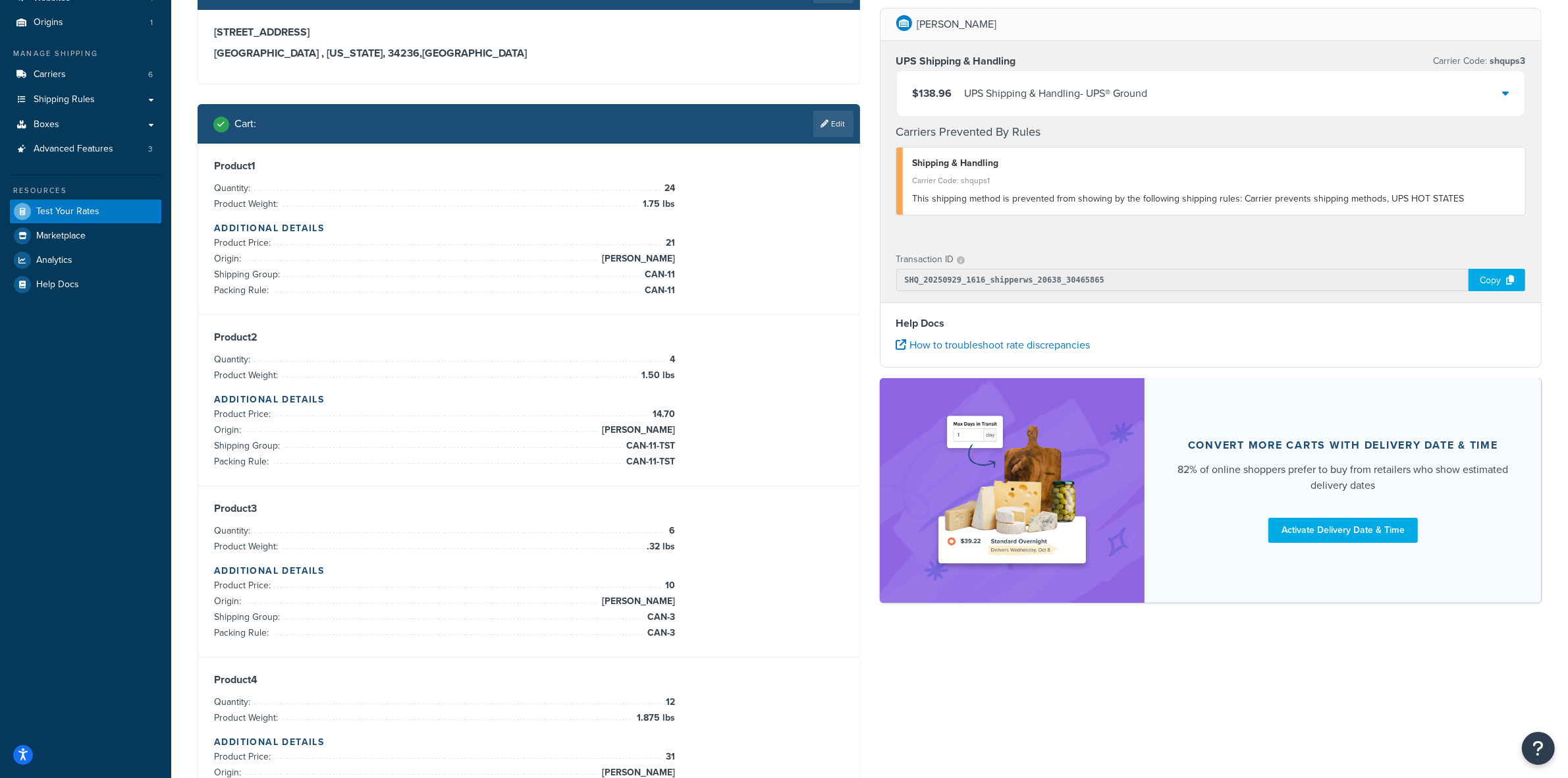
scroll to position [83, 0]
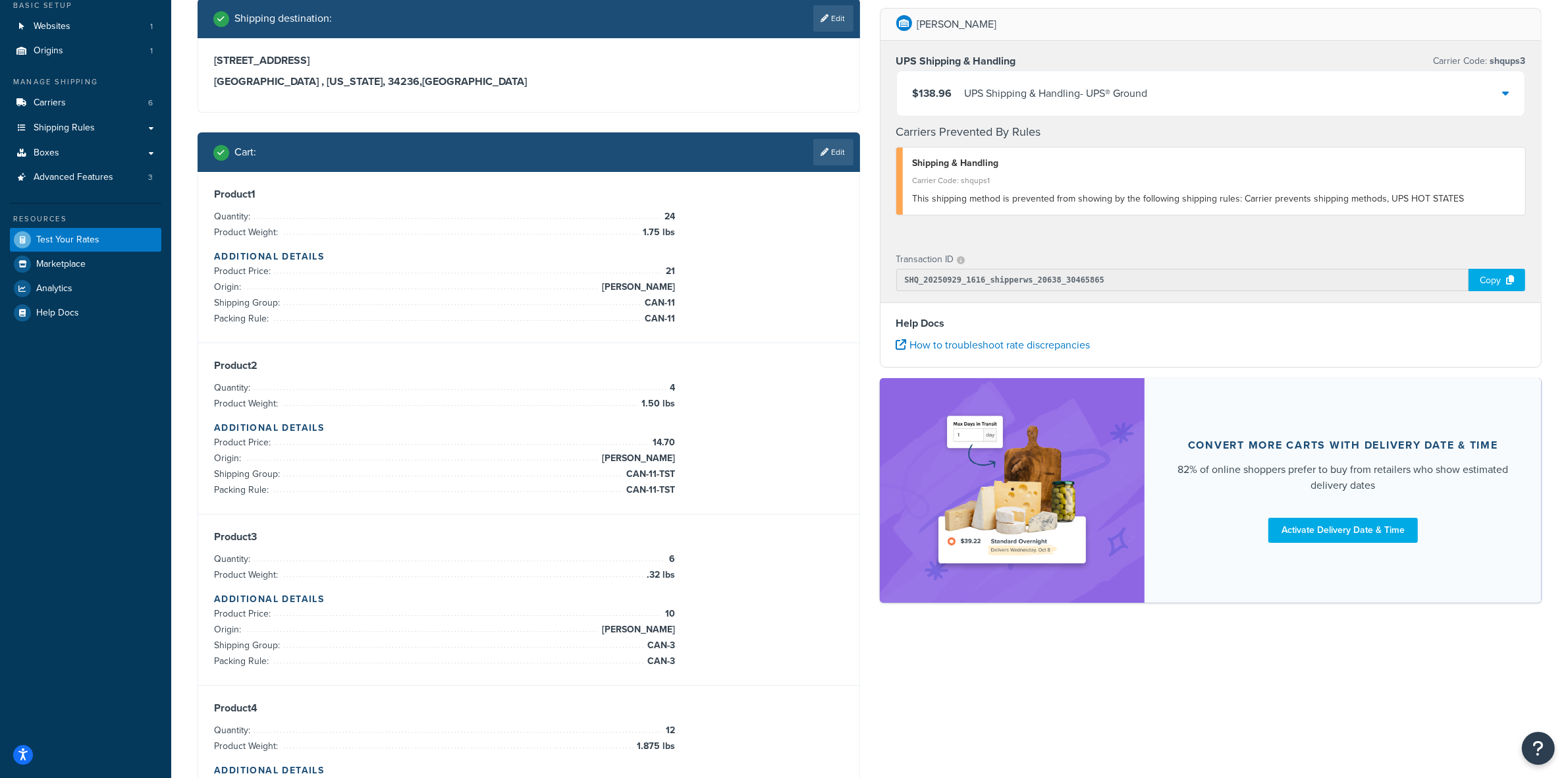
click at [973, 178] on div "Carrier Code: shqups1" at bounding box center [1214, 181] width 603 height 18
click at [1499, 80] on div "$138.96 UPS Shipping & Handling - UPS® Ground" at bounding box center [1211, 93] width 628 height 45
